Goal: Transaction & Acquisition: Obtain resource

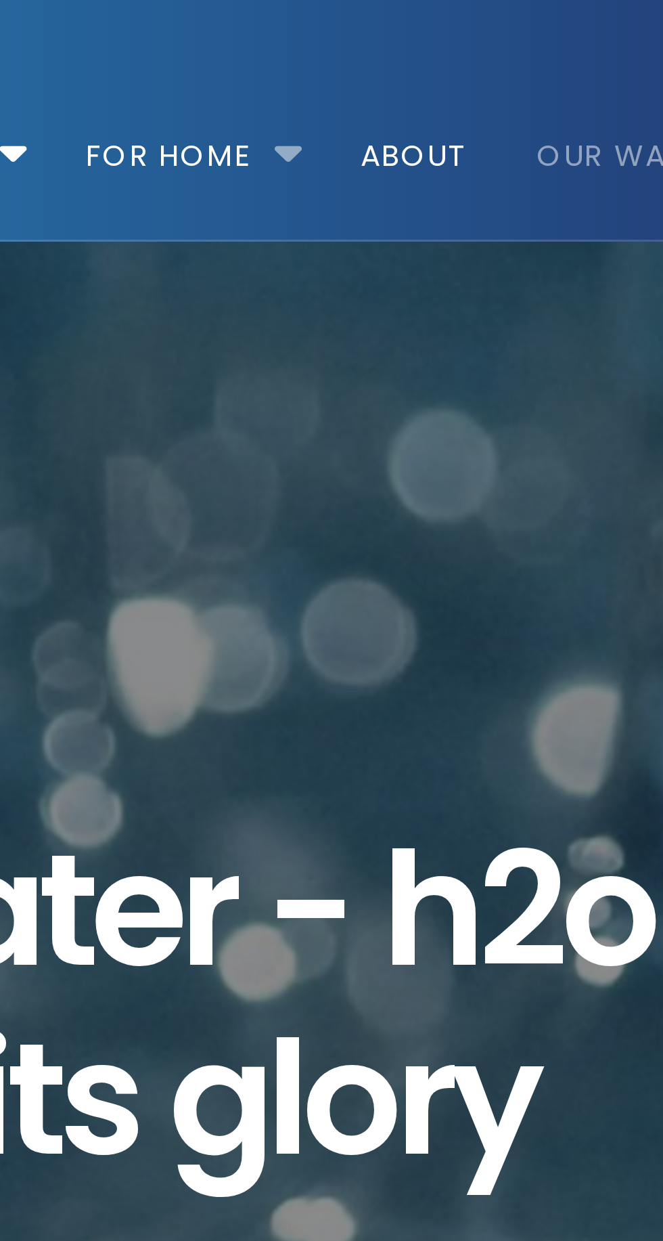
click at [346, 54] on li "For Home Get a water cooler for your home Short Term Water Cooler Hire For Even…" at bounding box center [310, 43] width 86 height 77
click at [310, 51] on link "For Home" at bounding box center [303, 43] width 72 height 87
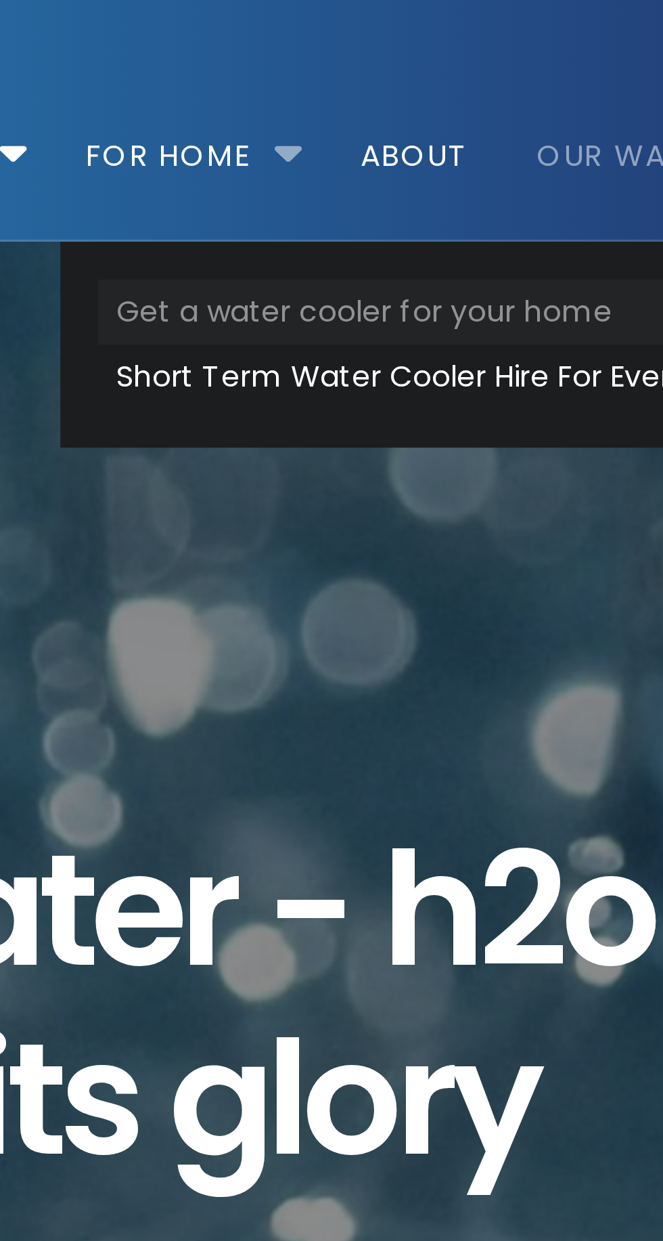
click at [425, 104] on link "Get a water cooler for your home" at bounding box center [381, 100] width 202 height 21
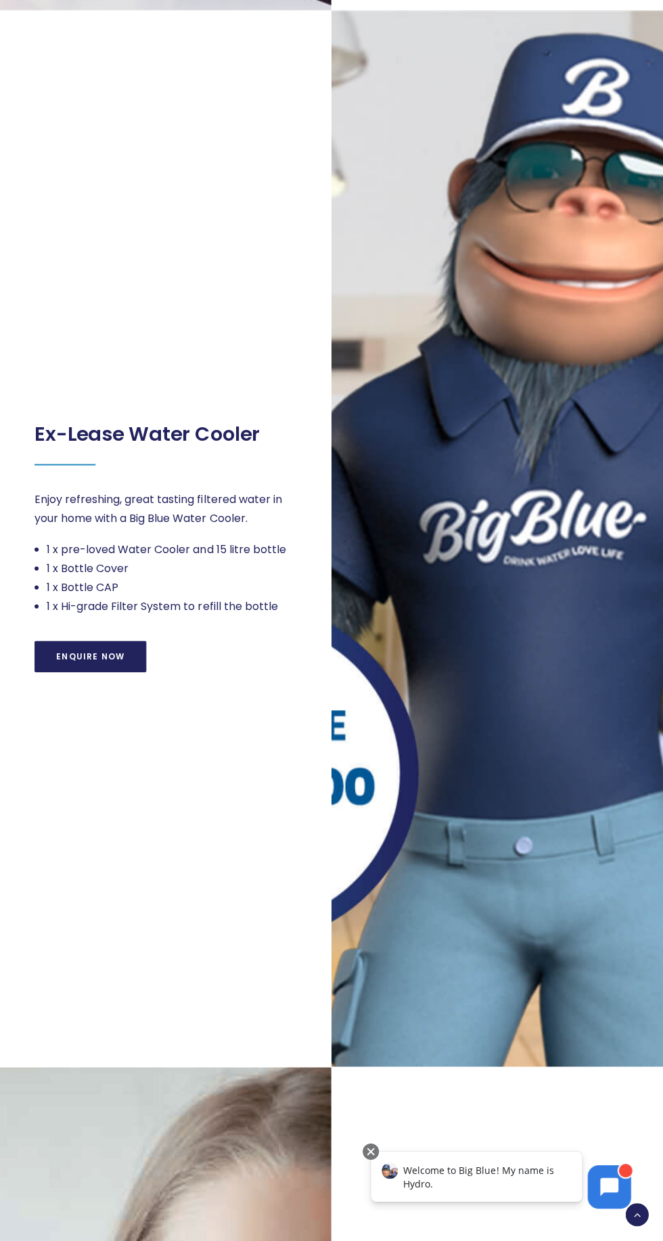
scroll to position [1741, 0]
